Goal: Task Accomplishment & Management: Use online tool/utility

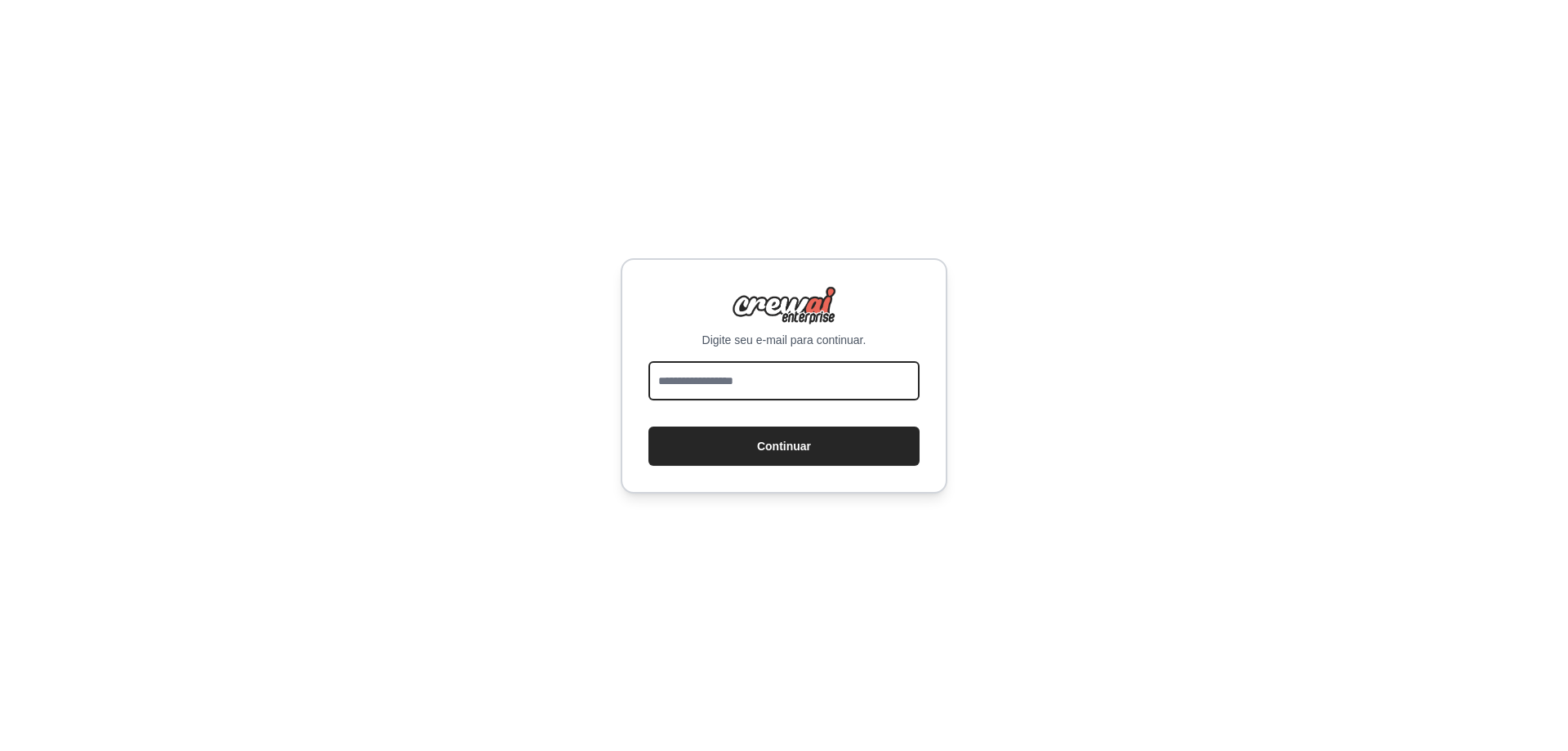
drag, startPoint x: 0, startPoint y: 0, endPoint x: 750, endPoint y: 374, distance: 838.1
click at [750, 374] on input "email" at bounding box center [784, 381] width 271 height 39
type input "**********"
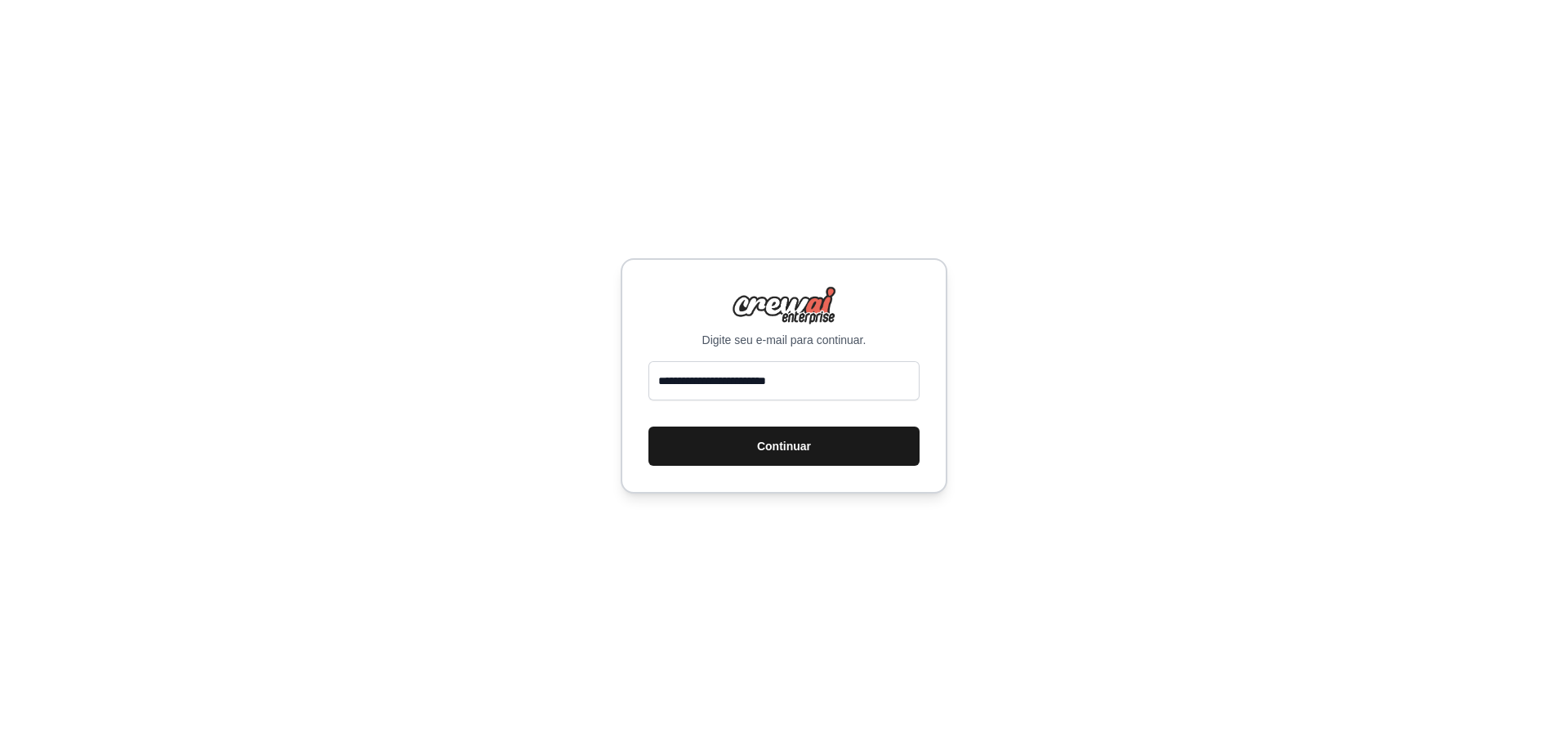
click at [722, 435] on button "Continuar" at bounding box center [784, 446] width 271 height 39
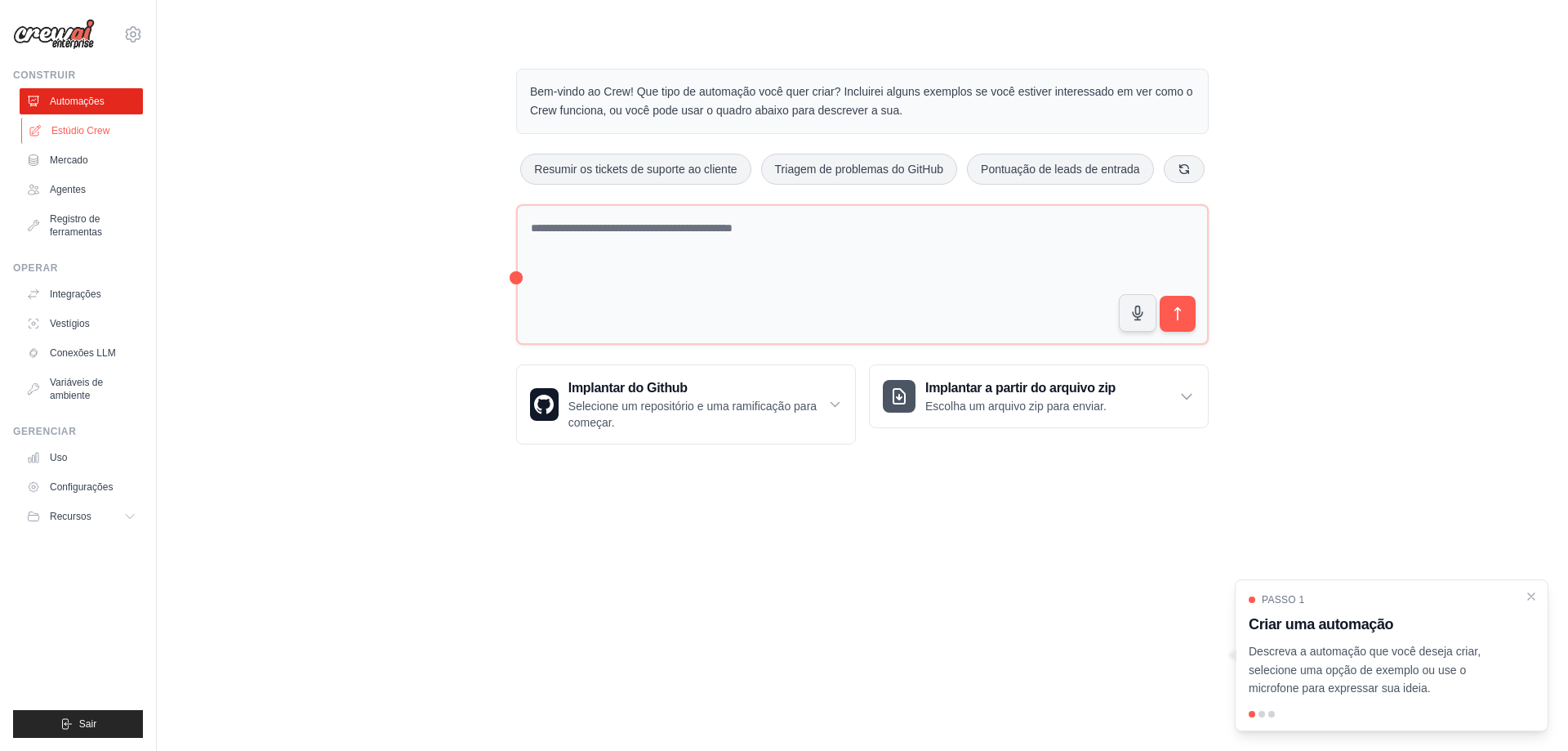
click at [100, 126] on font "Estúdio Crew" at bounding box center [81, 130] width 58 height 11
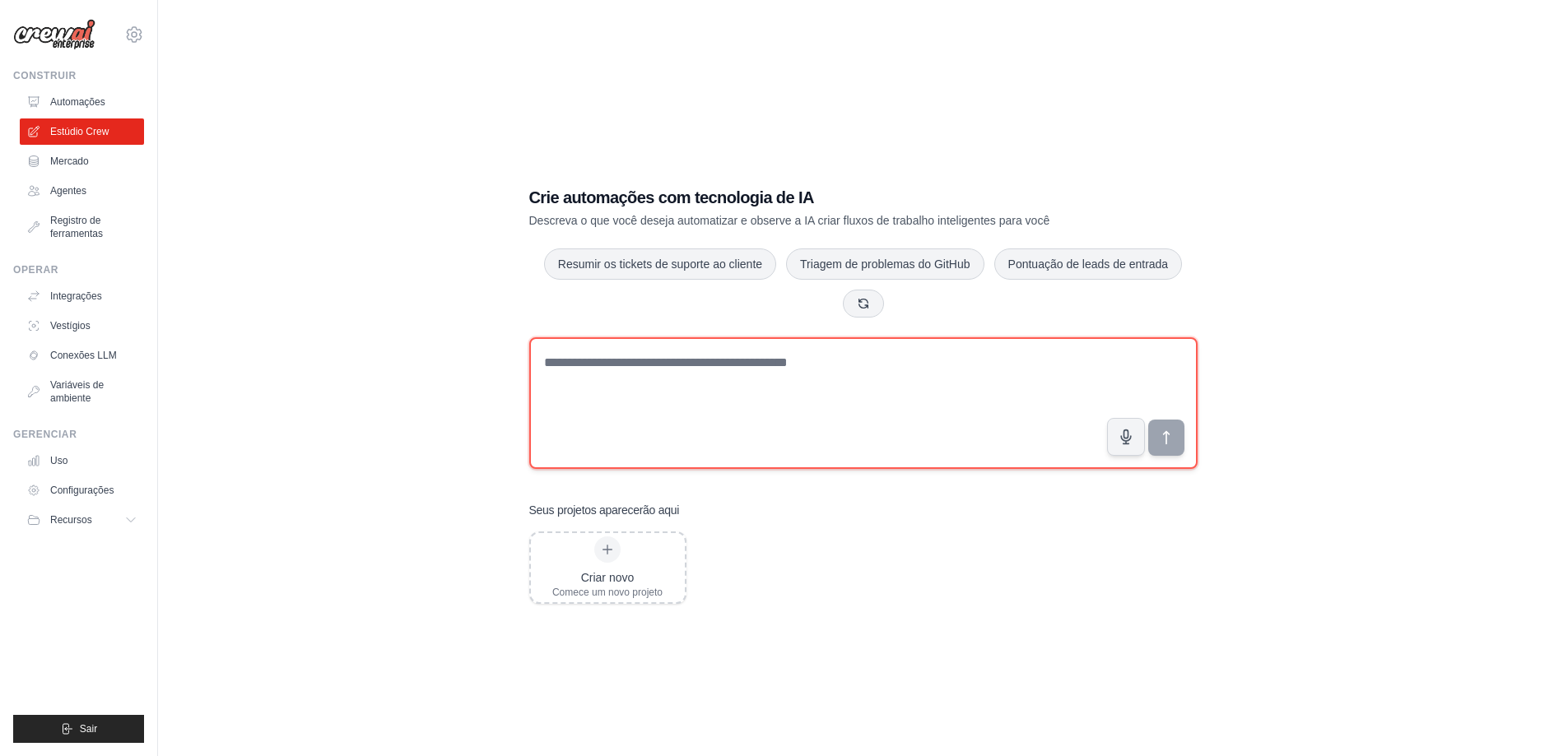
click at [585, 376] on textarea at bounding box center [863, 403] width 668 height 132
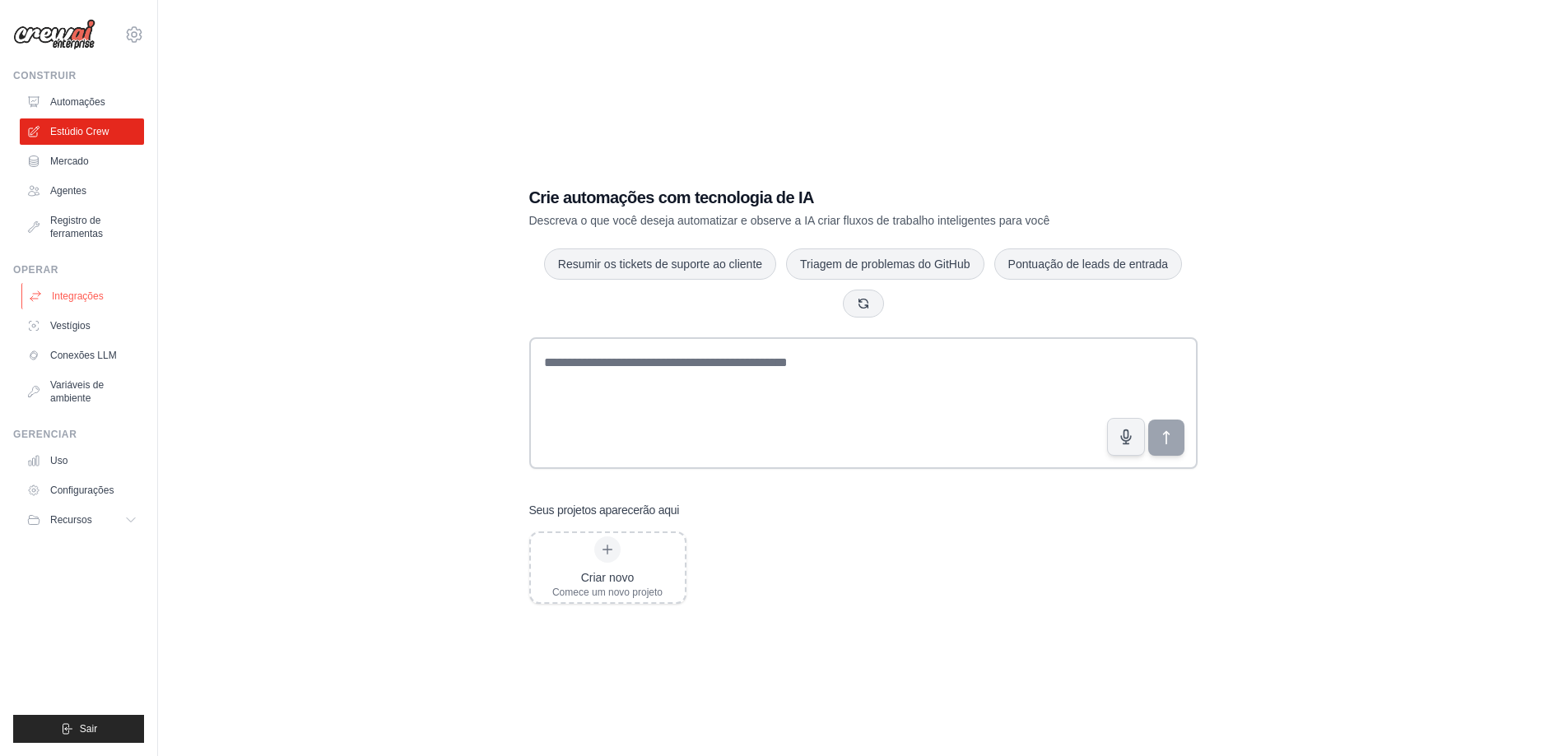
click at [64, 298] on font "Integrações" at bounding box center [78, 296] width 52 height 11
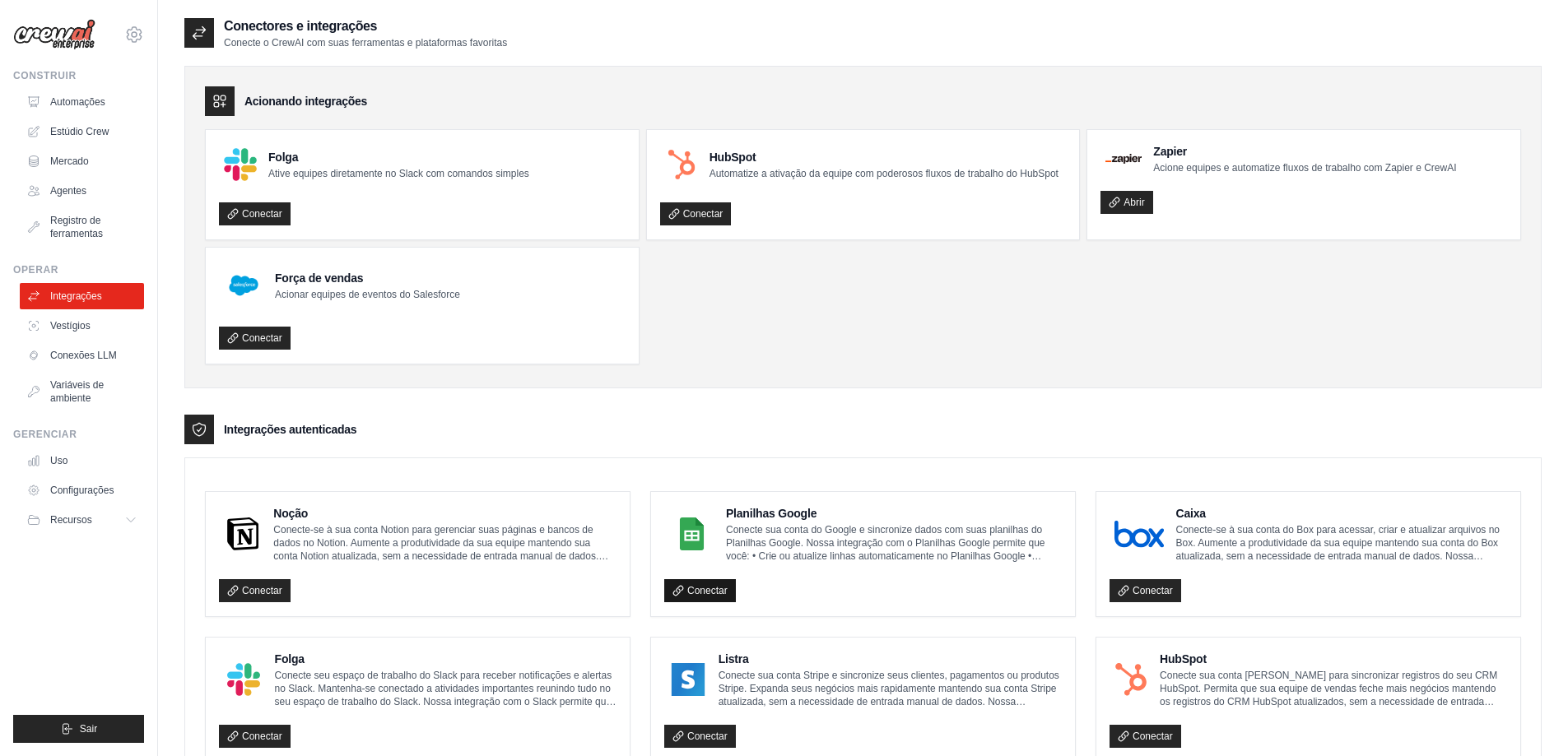
click at [703, 594] on font "Conectar" at bounding box center [707, 590] width 40 height 11
